Goal: Transaction & Acquisition: Purchase product/service

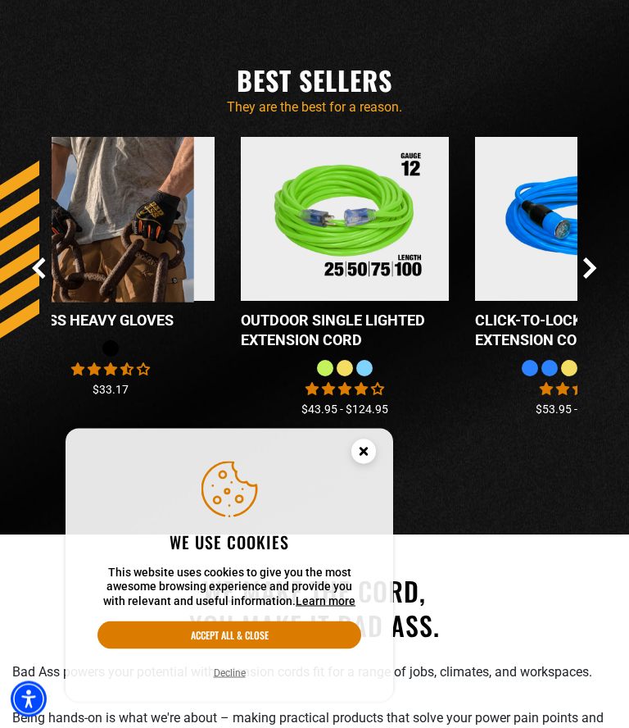
scroll to position [1295, 0]
click at [365, 464] on circle "Close this option" at bounding box center [364, 451] width 25 height 25
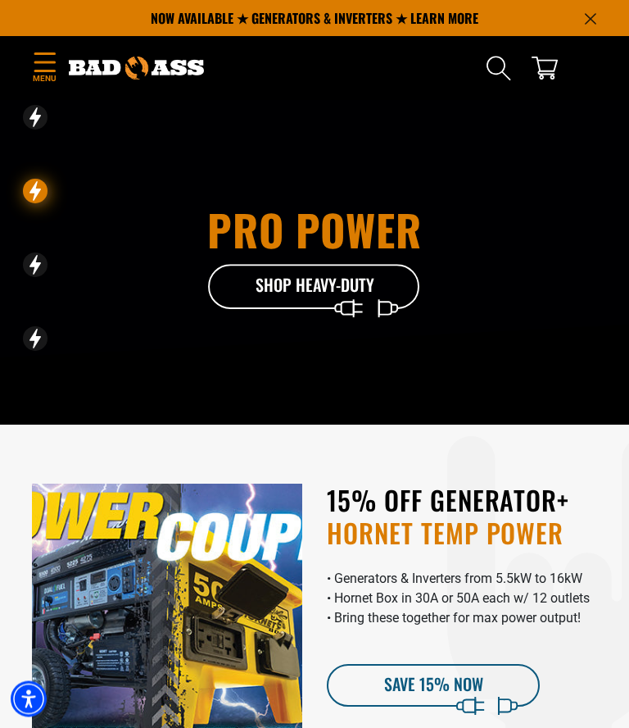
scroll to position [0, 0]
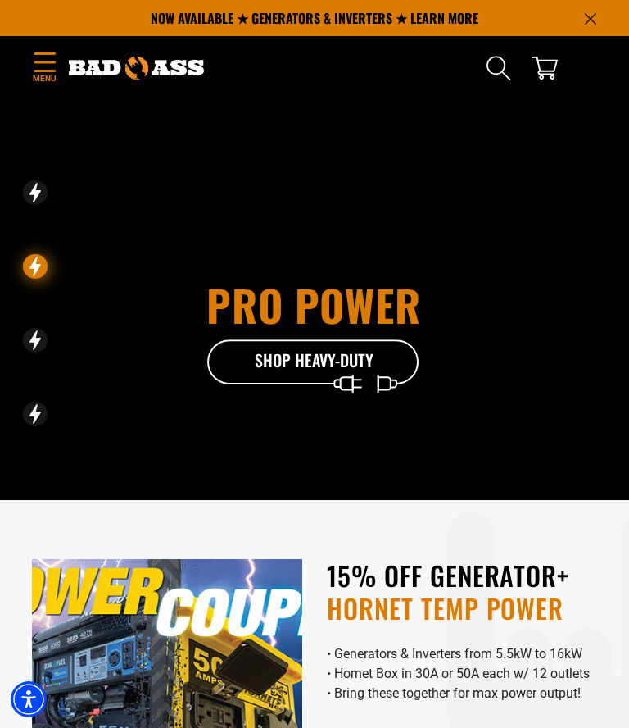
click at [379, 377] on icon at bounding box center [313, 365] width 213 height 53
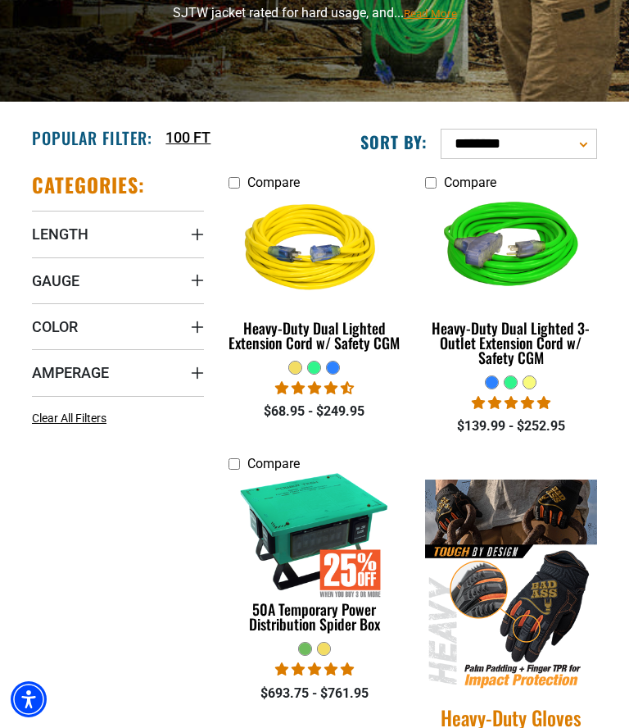
scroll to position [204, 0]
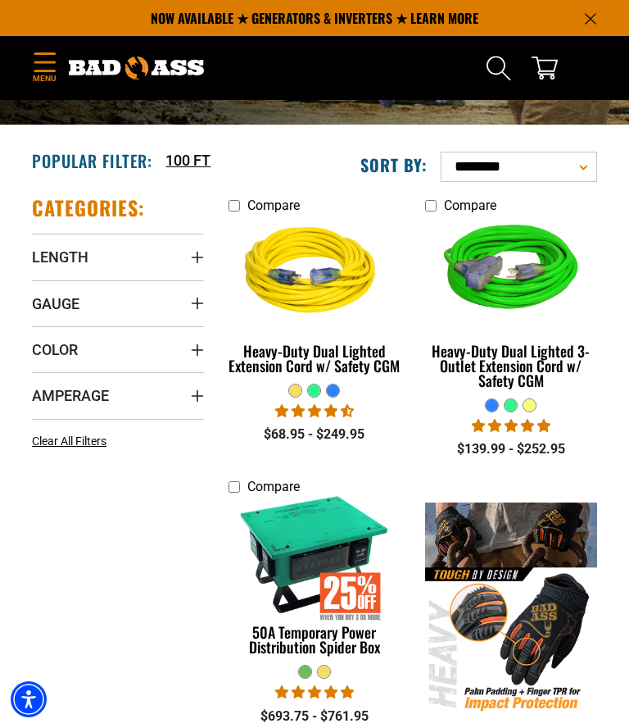
click at [57, 309] on span "Gauge" at bounding box center [56, 303] width 48 height 19
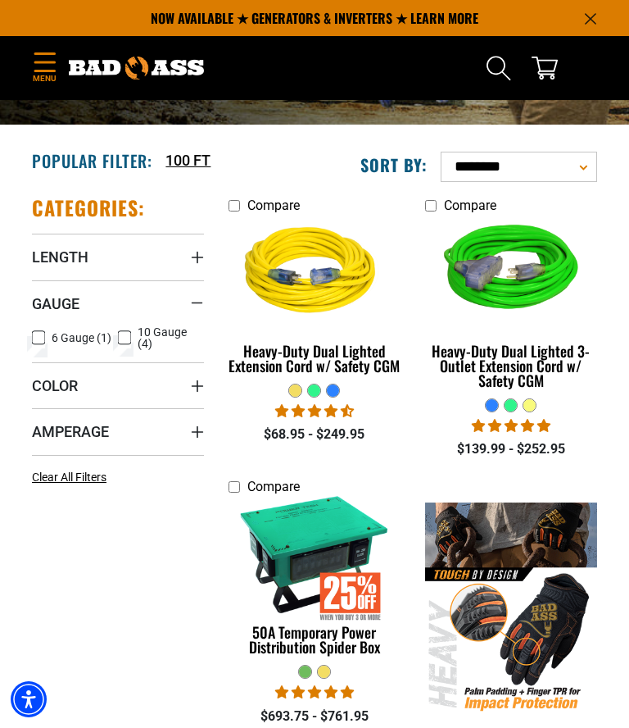
click at [43, 338] on icon at bounding box center [38, 337] width 13 height 21
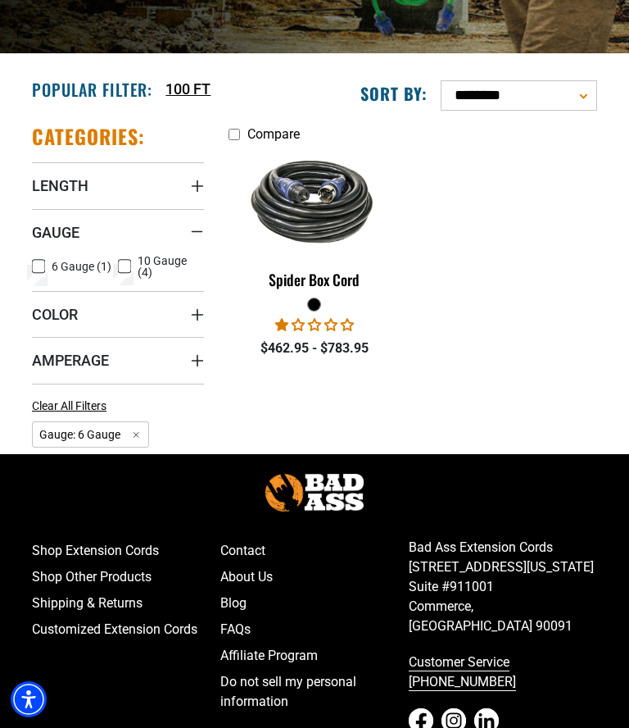
click at [102, 320] on summary "Color" at bounding box center [118, 314] width 172 height 46
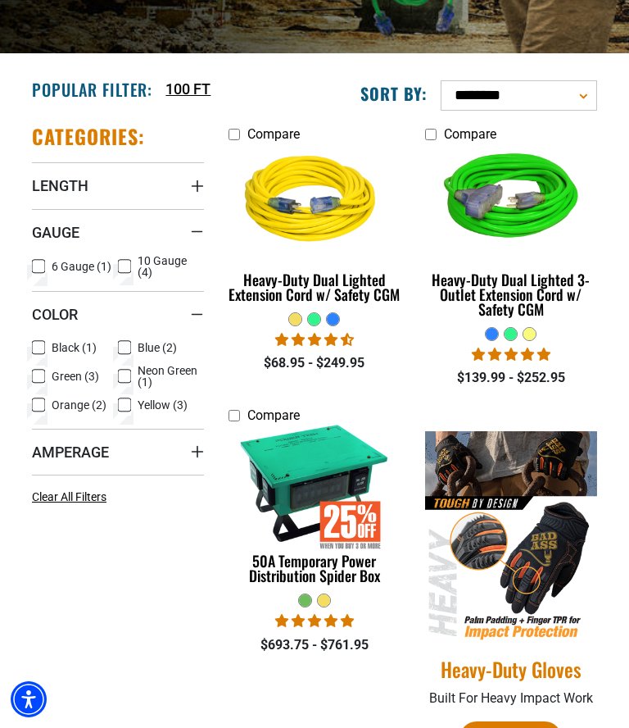
click at [138, 275] on span "10 Gauge (4)" at bounding box center [168, 266] width 60 height 23
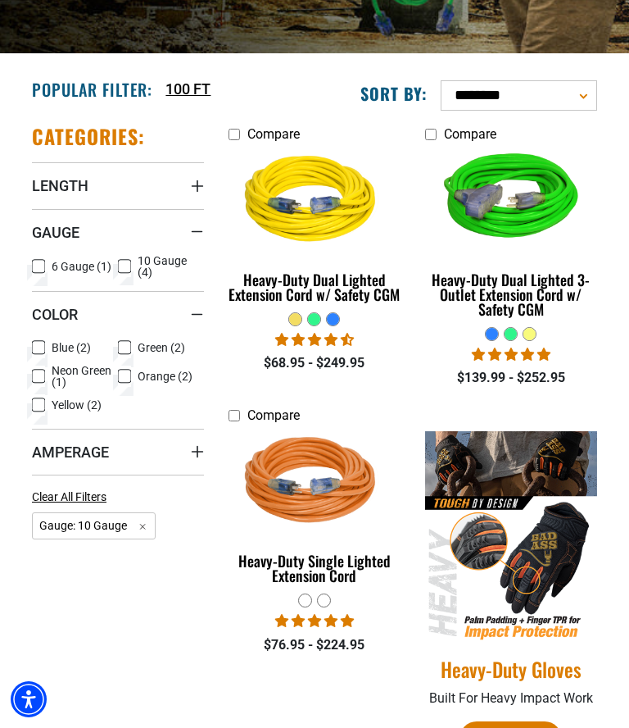
click at [48, 407] on label "Yellow (2) Yellow (2 products)" at bounding box center [75, 404] width 86 height 21
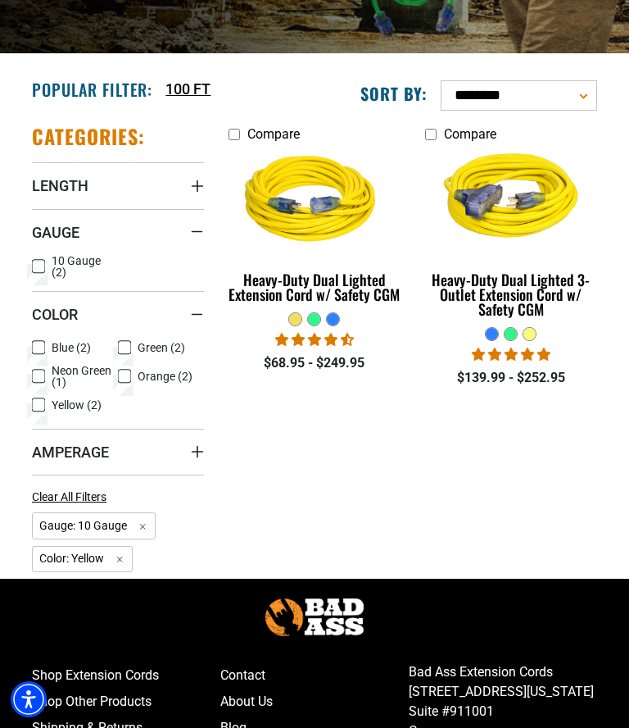
click at [375, 292] on div "Heavy-Duty Dual Lighted Extension Cord w/ Safety CGM" at bounding box center [315, 287] width 172 height 30
